Goal: Obtain resource: Download file/media

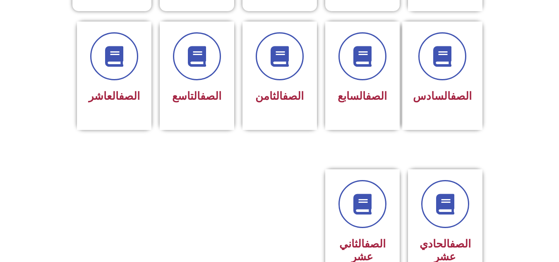
scroll to position [311, 0]
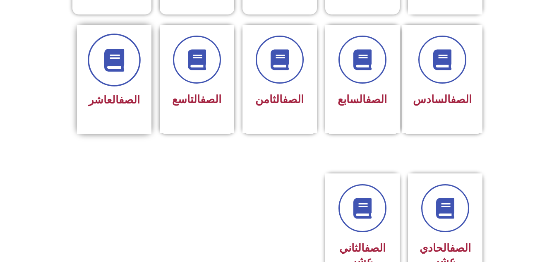
click at [107, 48] on icon at bounding box center [114, 59] width 23 height 23
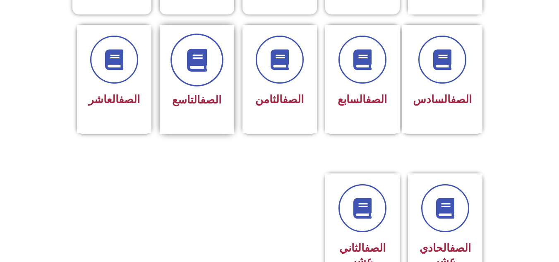
click at [193, 53] on icon at bounding box center [196, 59] width 23 height 23
click at [273, 72] on div "الصف الثامن" at bounding box center [280, 73] width 52 height 74
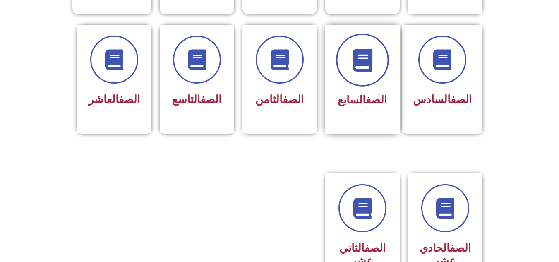
click at [360, 65] on span at bounding box center [362, 60] width 53 height 53
click at [286, 74] on div "الصف الثامن" at bounding box center [280, 73] width 52 height 74
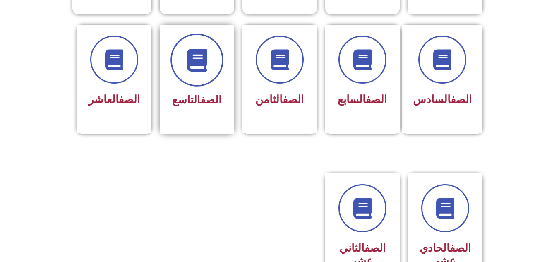
click at [206, 54] on icon at bounding box center [196, 59] width 23 height 23
click at [115, 90] on div "الصف العاشر" at bounding box center [114, 100] width 52 height 20
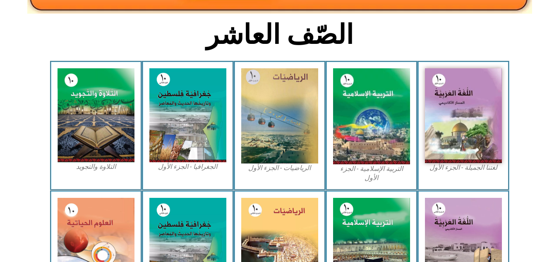
scroll to position [169, 0]
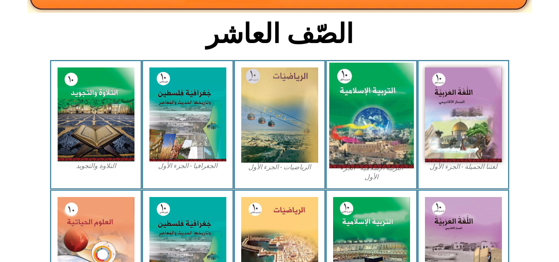
click at [370, 146] on img at bounding box center [371, 115] width 85 height 105
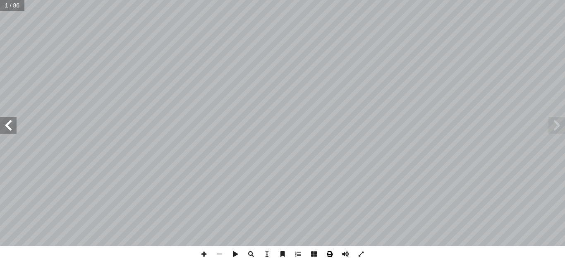
click at [331, 255] on span at bounding box center [330, 254] width 16 height 16
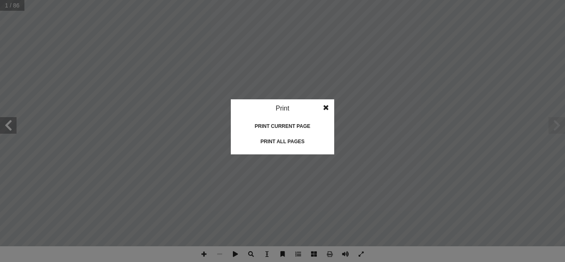
click at [291, 140] on div "Print all pages" at bounding box center [282, 141] width 83 height 13
click at [326, 106] on span at bounding box center [326, 107] width 15 height 17
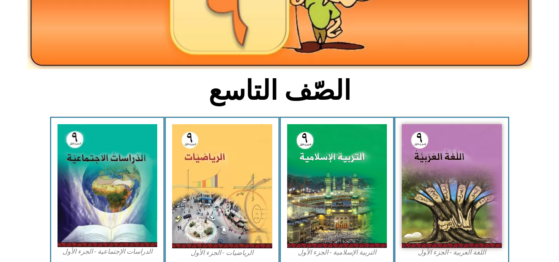
scroll to position [114, 0]
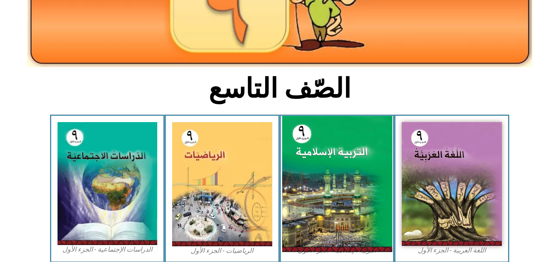
click at [322, 165] on img at bounding box center [337, 184] width 110 height 136
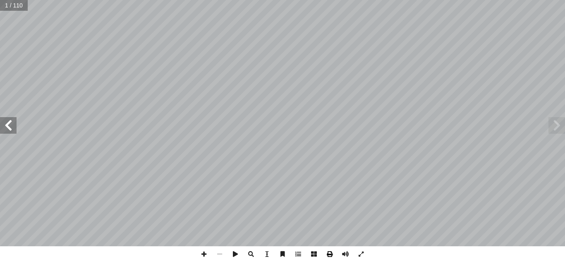
click at [330, 257] on span at bounding box center [330, 254] width 16 height 16
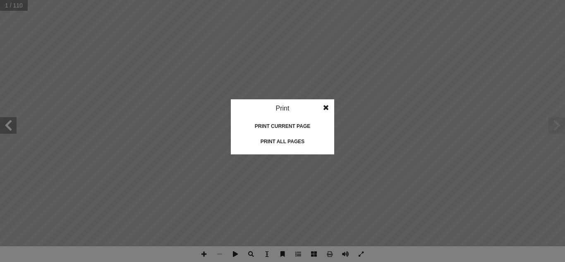
click at [285, 138] on div "Print all pages" at bounding box center [282, 141] width 83 height 13
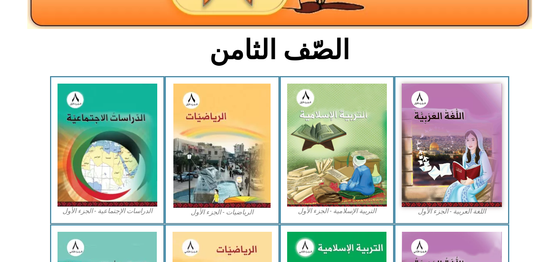
scroll to position [153, 0]
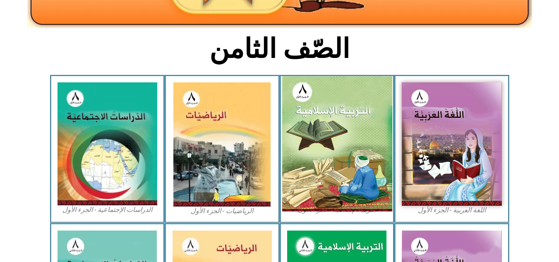
click at [337, 131] on img at bounding box center [337, 143] width 110 height 135
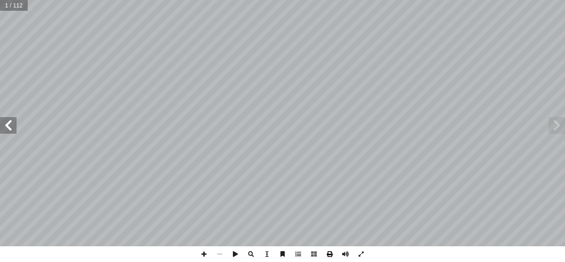
click at [329, 253] on span at bounding box center [330, 254] width 16 height 16
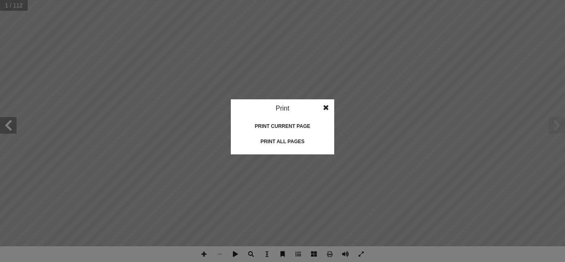
click at [292, 139] on div "Print all pages" at bounding box center [282, 141] width 83 height 13
click at [324, 105] on span at bounding box center [326, 107] width 15 height 17
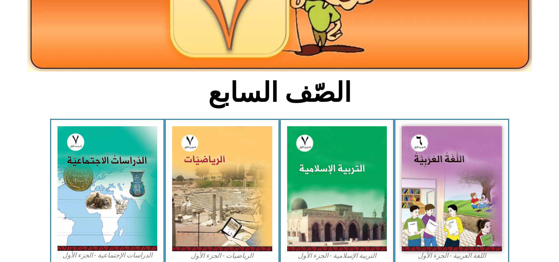
scroll to position [117, 0]
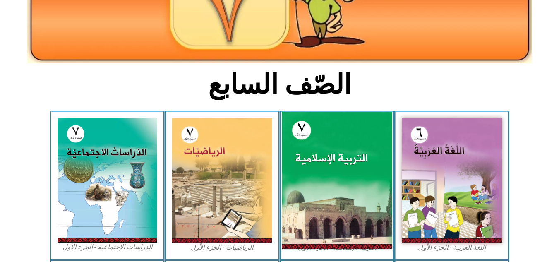
click at [317, 147] on img at bounding box center [337, 180] width 110 height 137
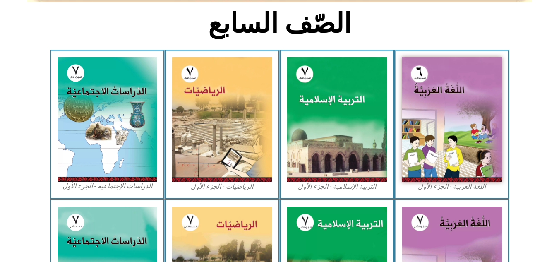
scroll to position [191, 0]
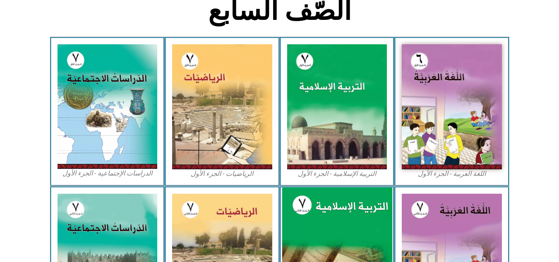
click at [320, 230] on img at bounding box center [337, 255] width 110 height 137
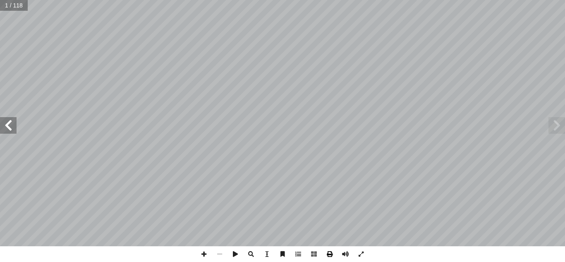
click at [331, 254] on span at bounding box center [330, 254] width 16 height 16
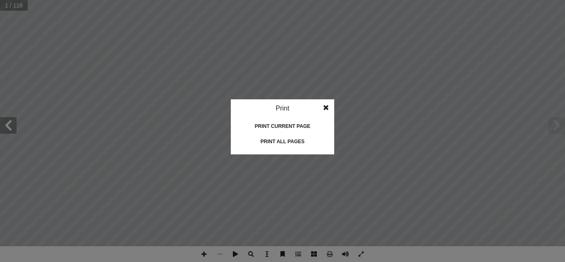
click at [287, 140] on div "Print all pages" at bounding box center [282, 141] width 83 height 13
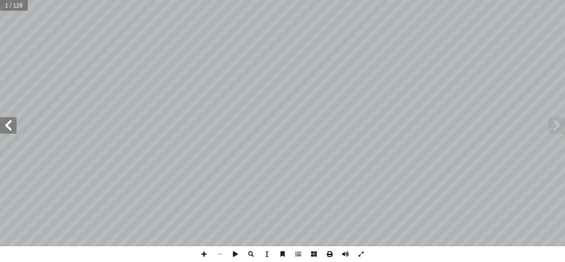
click at [330, 255] on span at bounding box center [330, 254] width 16 height 16
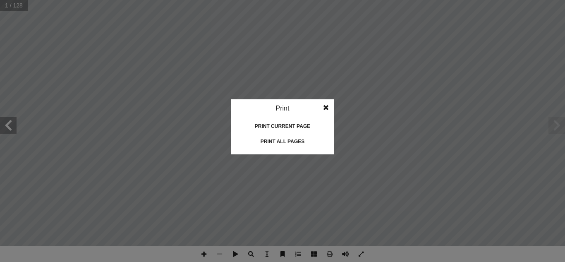
click at [298, 141] on div "Print all pages" at bounding box center [282, 141] width 83 height 13
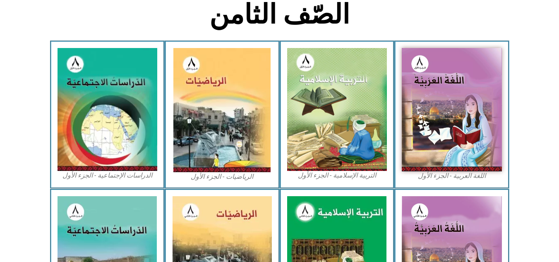
scroll to position [189, 0]
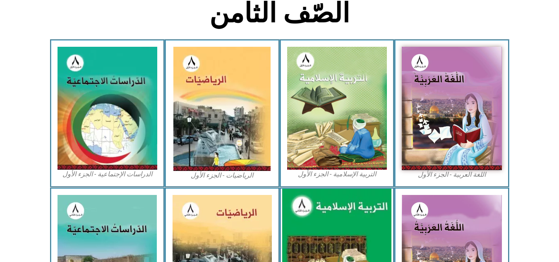
click at [330, 220] on img at bounding box center [336, 257] width 109 height 137
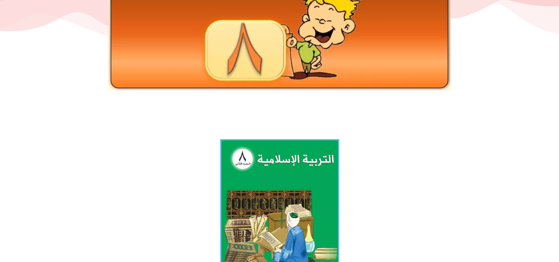
scroll to position [81, 0]
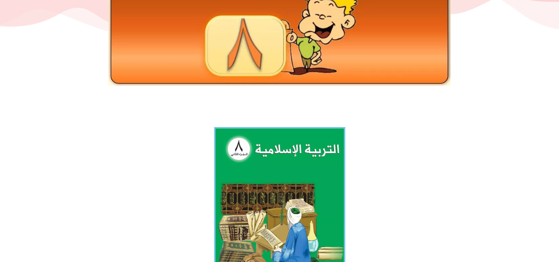
click at [272, 210] on img at bounding box center [279, 208] width 131 height 163
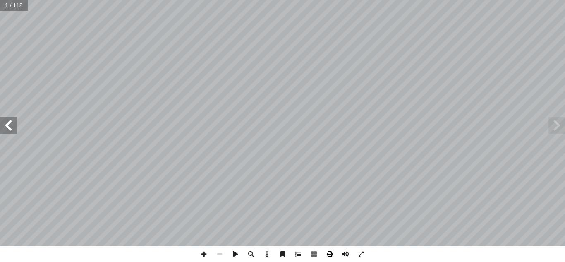
click at [330, 257] on span at bounding box center [330, 254] width 16 height 16
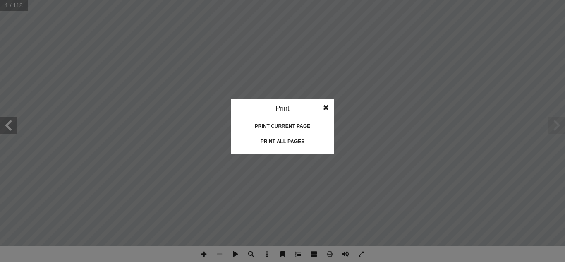
click at [268, 141] on div "Print all pages" at bounding box center [282, 141] width 83 height 13
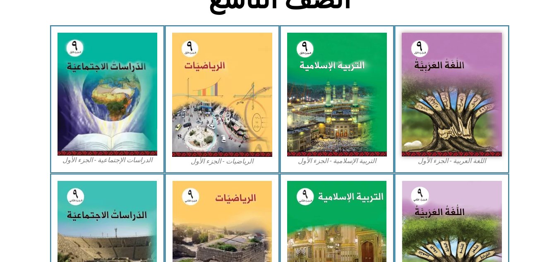
scroll to position [227, 0]
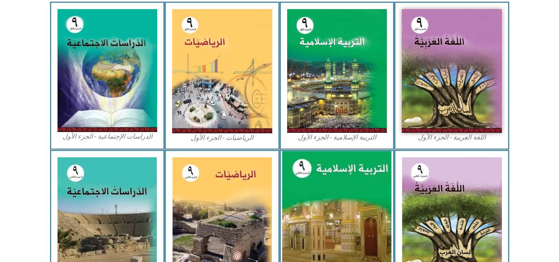
click at [319, 197] on img at bounding box center [336, 219] width 109 height 137
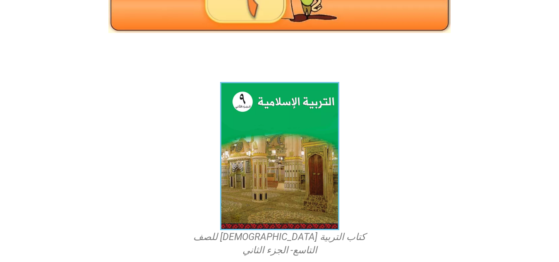
scroll to position [143, 0]
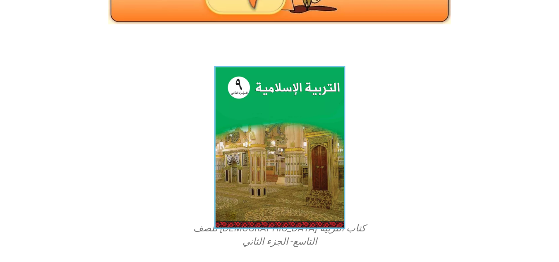
click at [299, 136] on img at bounding box center [279, 147] width 131 height 163
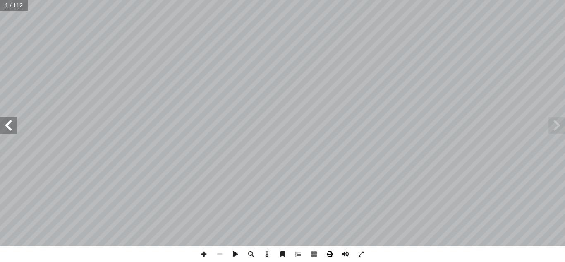
click at [332, 254] on span at bounding box center [330, 254] width 16 height 16
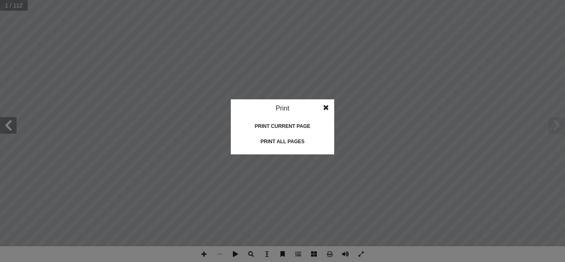
click at [292, 139] on div "Print all pages" at bounding box center [282, 141] width 83 height 13
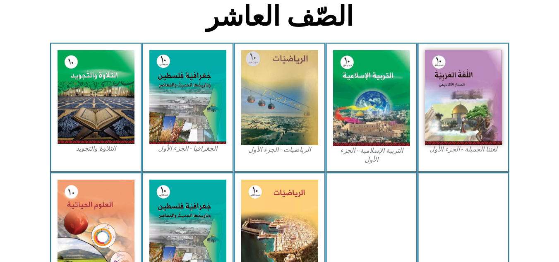
scroll to position [188, 0]
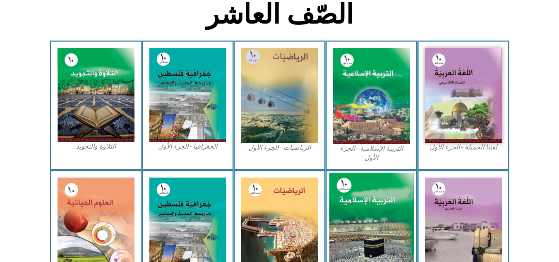
click at [369, 197] on img at bounding box center [371, 224] width 85 height 105
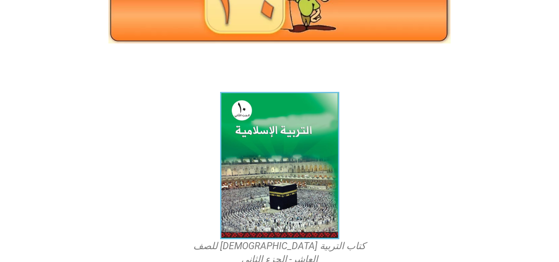
scroll to position [127, 0]
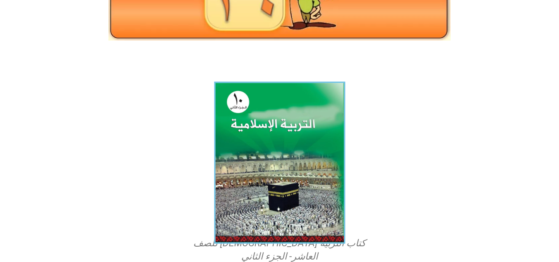
click at [287, 142] on img at bounding box center [279, 162] width 131 height 162
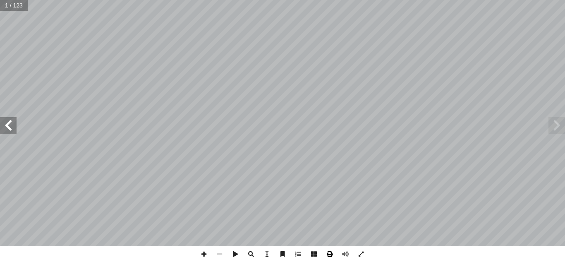
click at [333, 253] on span at bounding box center [330, 254] width 16 height 16
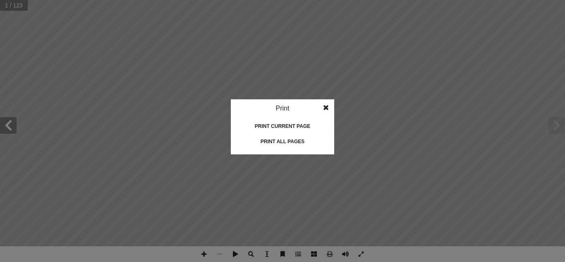
click at [288, 138] on div "Print all pages" at bounding box center [282, 141] width 83 height 13
